Goal: Task Accomplishment & Management: Use online tool/utility

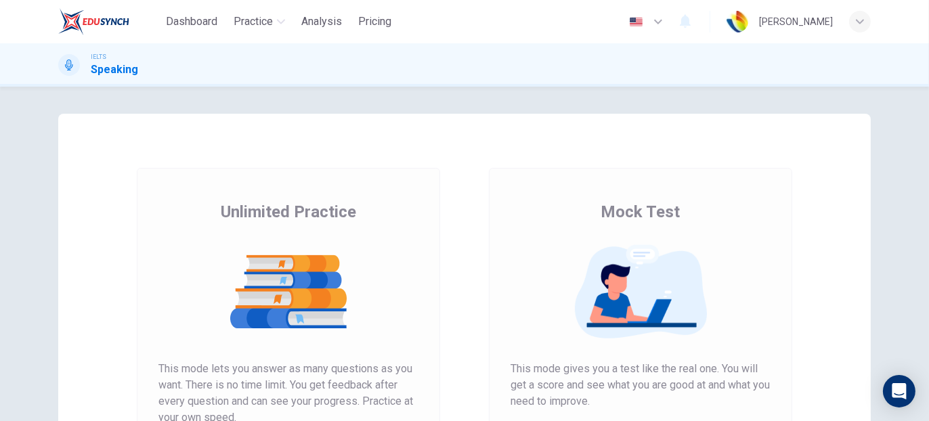
scroll to position [68, 0]
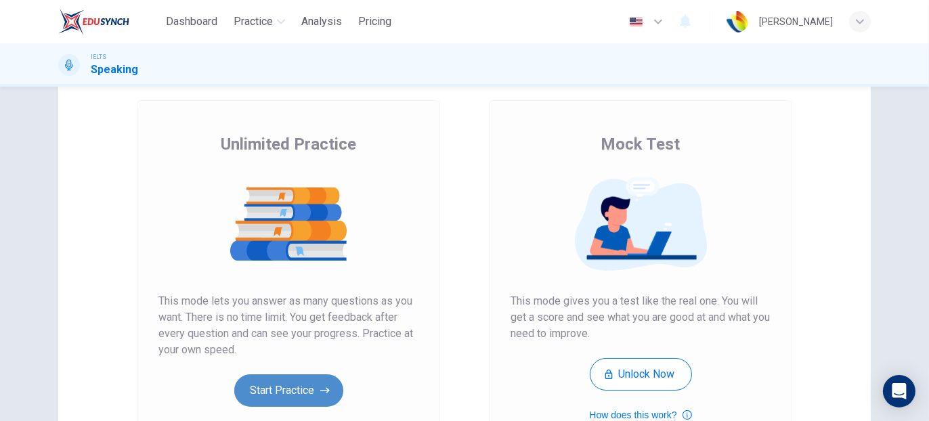
click at [297, 403] on button "Start Practice" at bounding box center [288, 391] width 109 height 33
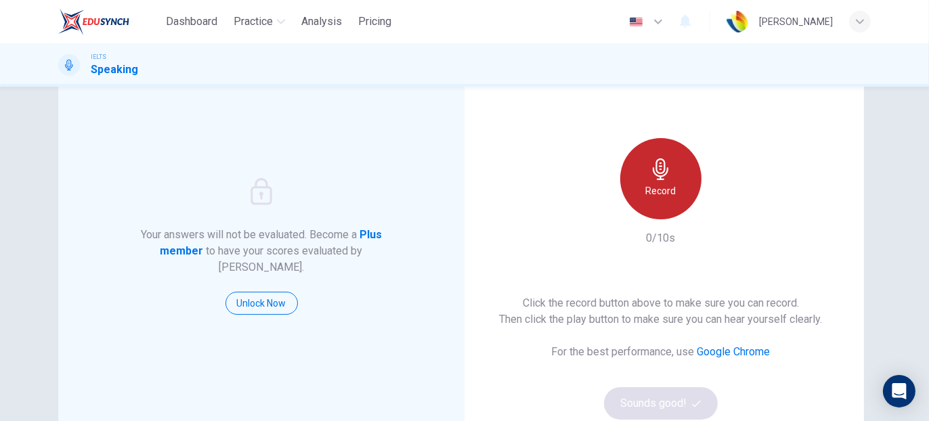
click at [671, 204] on div "Record" at bounding box center [660, 178] width 81 height 81
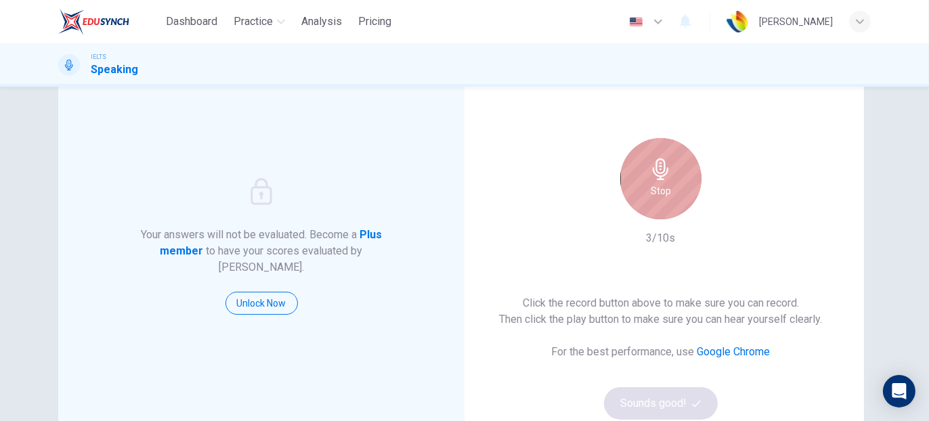
click at [671, 202] on div "Stop" at bounding box center [660, 178] width 81 height 81
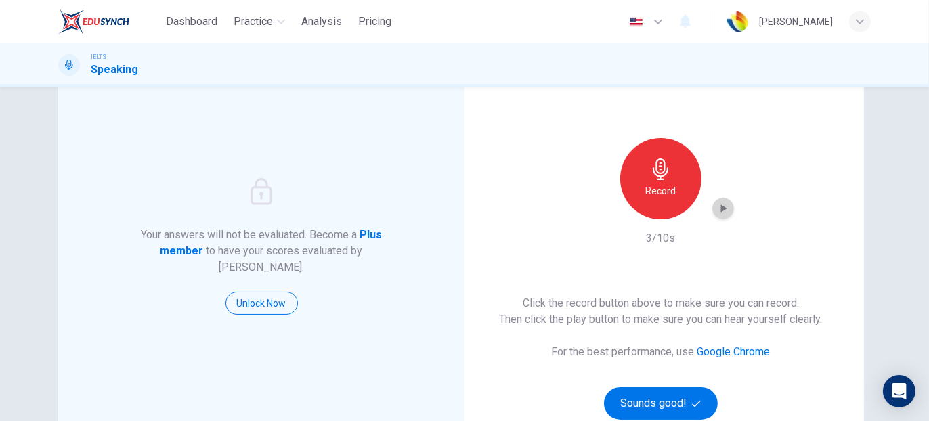
click at [719, 213] on icon "button" at bounding box center [724, 209] width 14 height 14
click at [655, 408] on button "Sounds good!" at bounding box center [661, 403] width 114 height 33
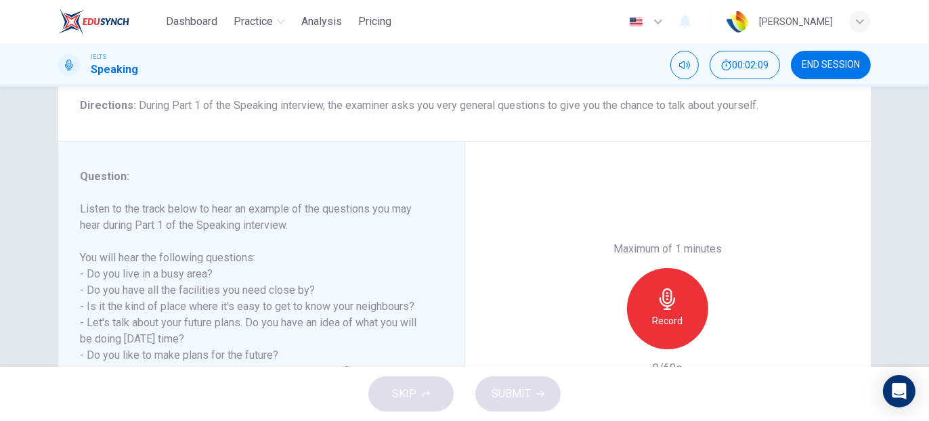
scroll to position [176, 0]
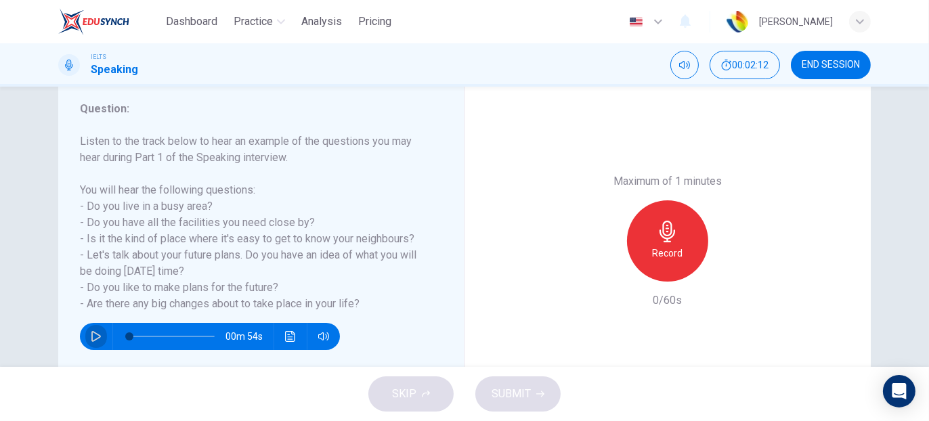
click at [91, 335] on icon "button" at bounding box center [96, 336] width 11 height 11
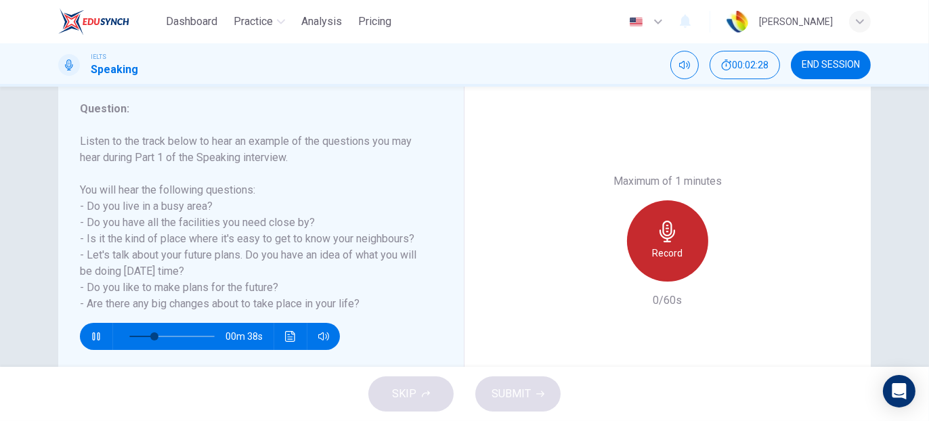
click at [675, 260] on h6 "Record" at bounding box center [668, 253] width 30 height 16
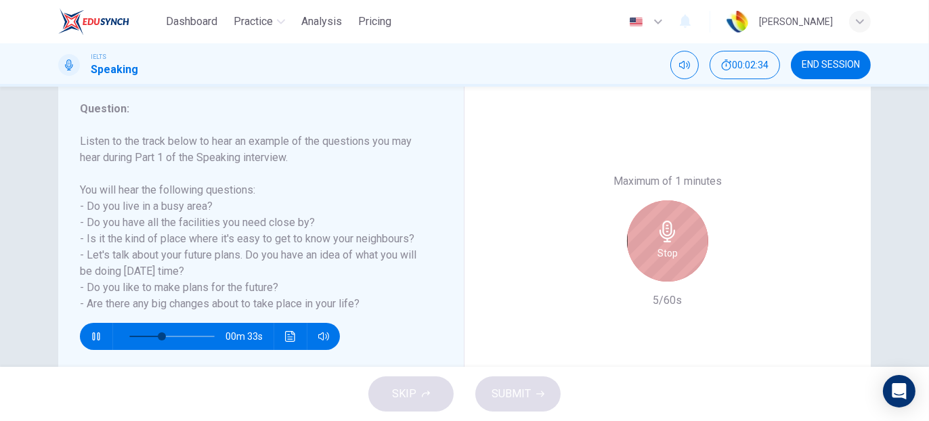
click at [645, 245] on div "Stop" at bounding box center [667, 240] width 81 height 81
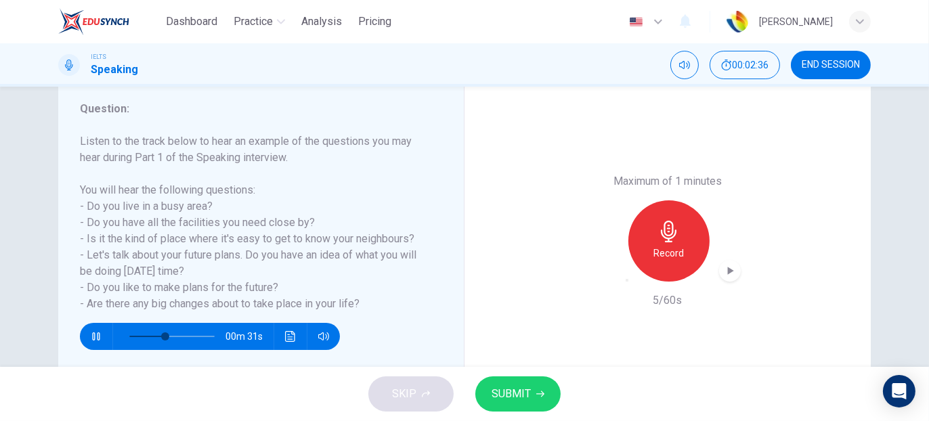
click at [627, 280] on icon "button" at bounding box center [627, 280] width 0 height 0
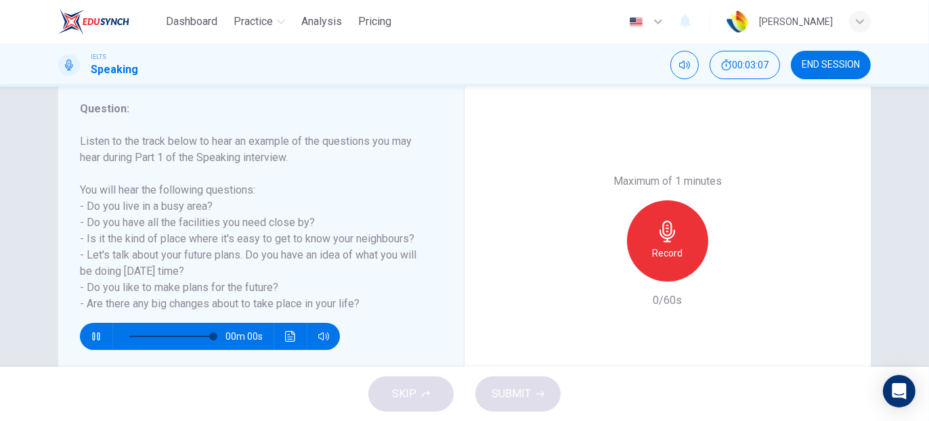
type input "0"
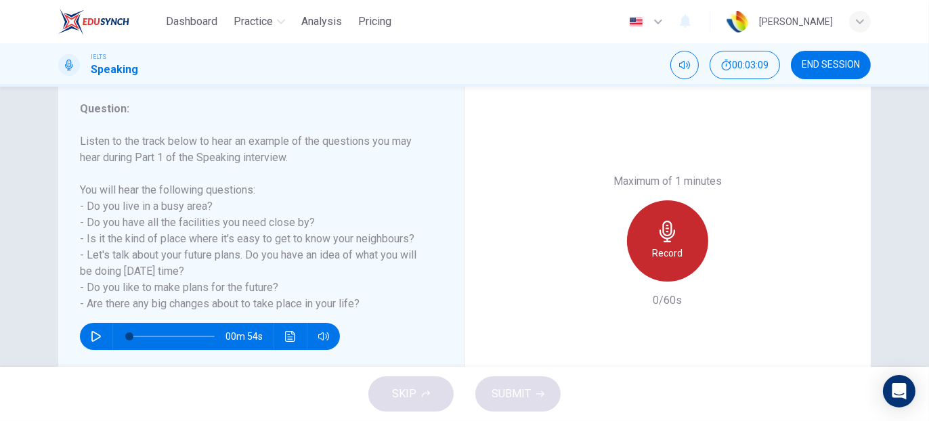
click at [666, 243] on div "Record" at bounding box center [667, 240] width 81 height 81
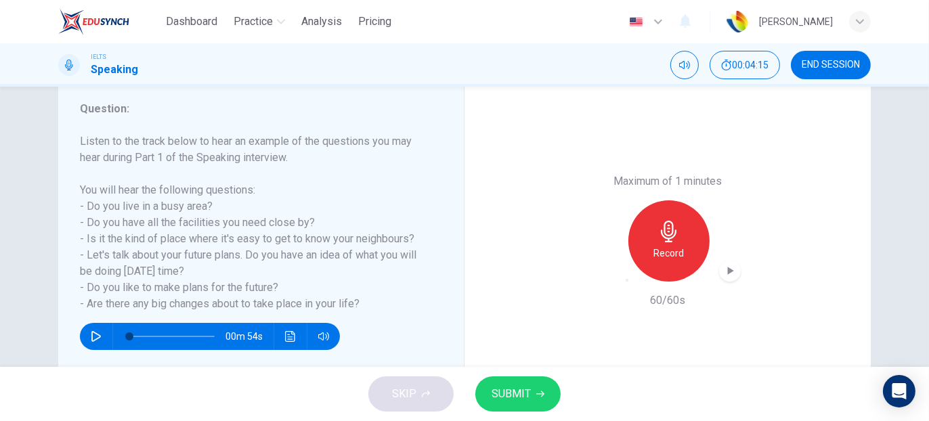
click at [520, 395] on span "SUBMIT" at bounding box center [511, 394] width 39 height 19
click at [729, 274] on icon "button" at bounding box center [730, 271] width 14 height 14
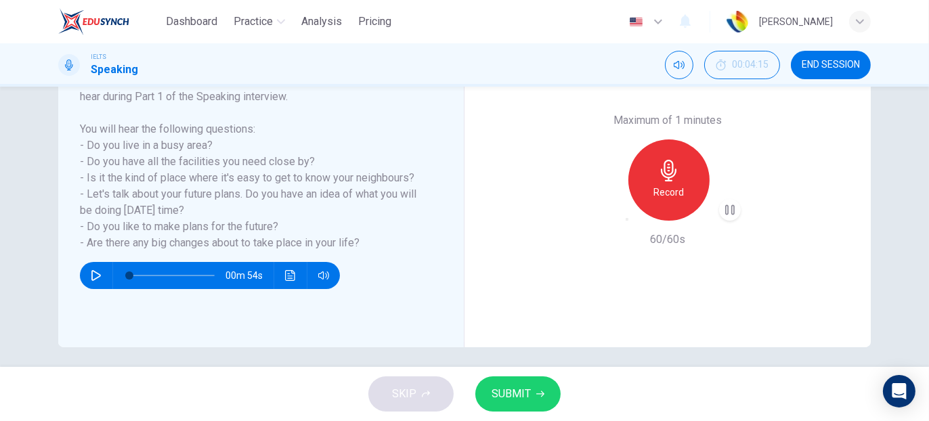
scroll to position [244, 0]
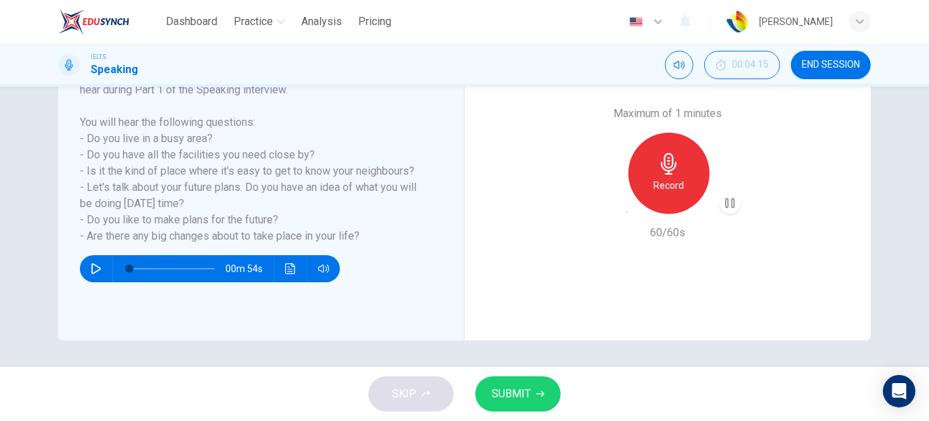
click at [515, 403] on span "SUBMIT" at bounding box center [511, 394] width 39 height 19
click at [849, 67] on span "END SESSION" at bounding box center [831, 65] width 58 height 11
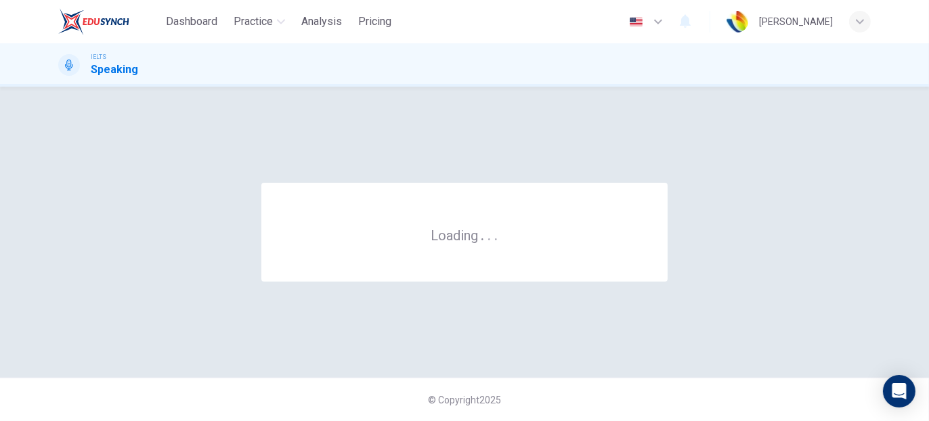
scroll to position [0, 0]
